Goal: Check status

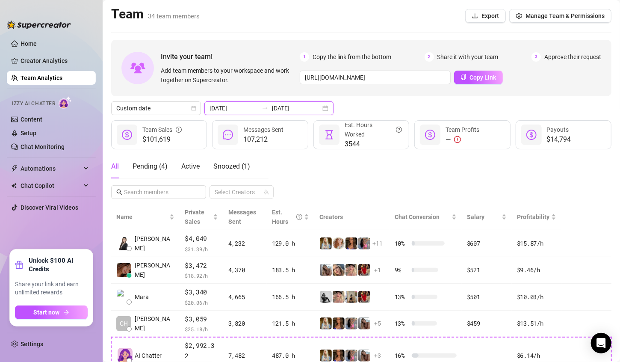
click at [306, 108] on input "[DATE]" at bounding box center [296, 108] width 49 height 9
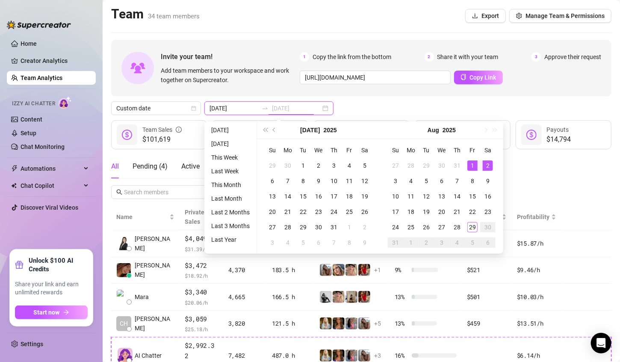
type input "[DATE]"
click at [470, 164] on div "1" at bounding box center [473, 165] width 10 height 10
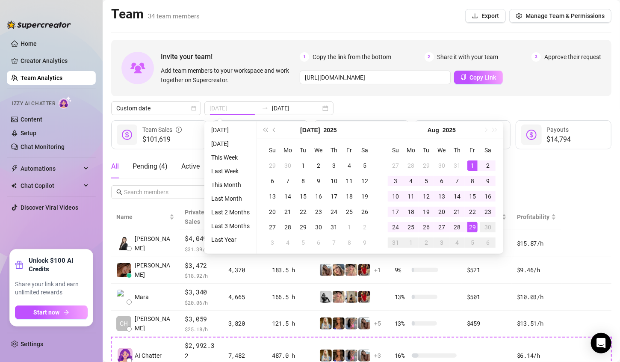
click at [474, 227] on div "29" at bounding box center [473, 227] width 10 height 10
type input "[DATE]"
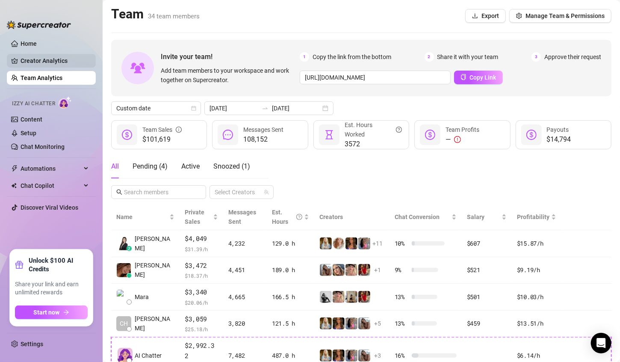
click at [61, 57] on link "Creator Analytics" at bounding box center [55, 61] width 68 height 14
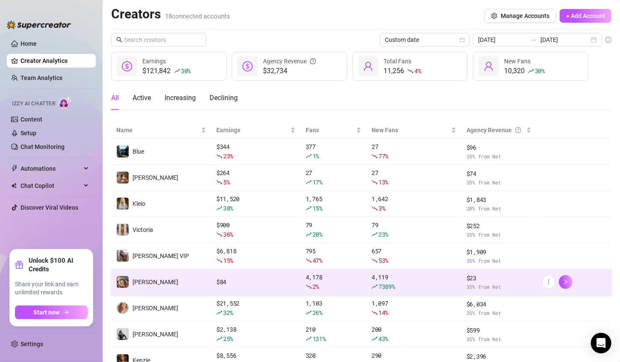
scroll to position [86, 0]
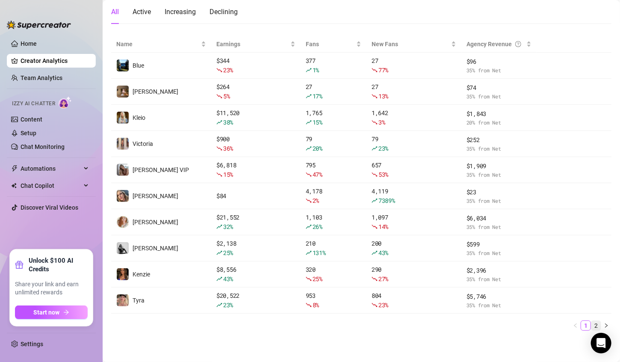
click at [592, 323] on link "2" at bounding box center [596, 325] width 9 height 9
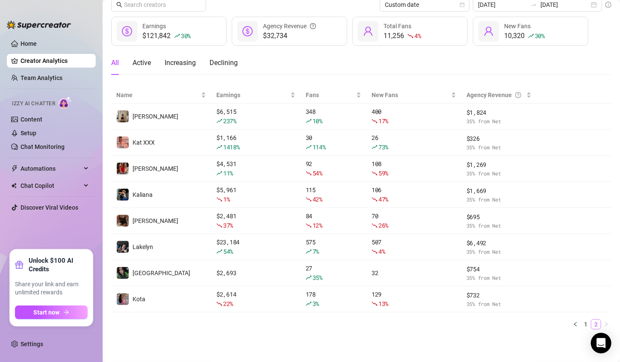
scroll to position [34, 0]
click at [581, 321] on link "1" at bounding box center [585, 324] width 9 height 9
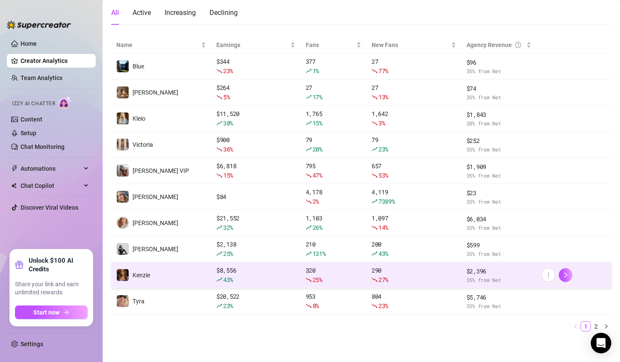
scroll to position [86, 0]
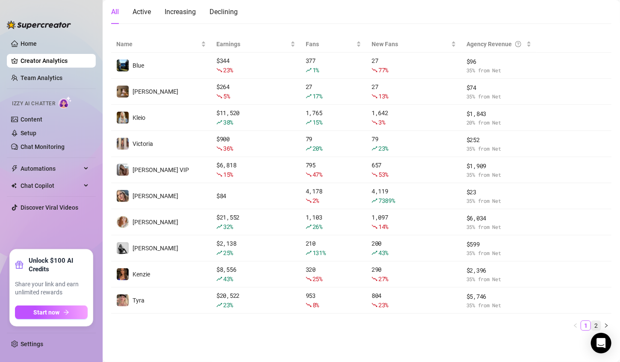
click at [592, 326] on link "2" at bounding box center [596, 325] width 9 height 9
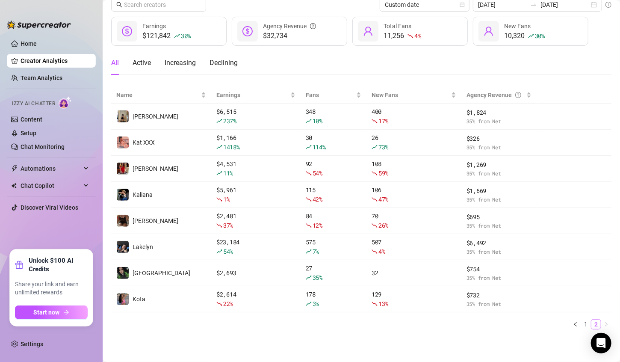
scroll to position [34, 0]
